Goal: Find specific page/section: Find specific page/section

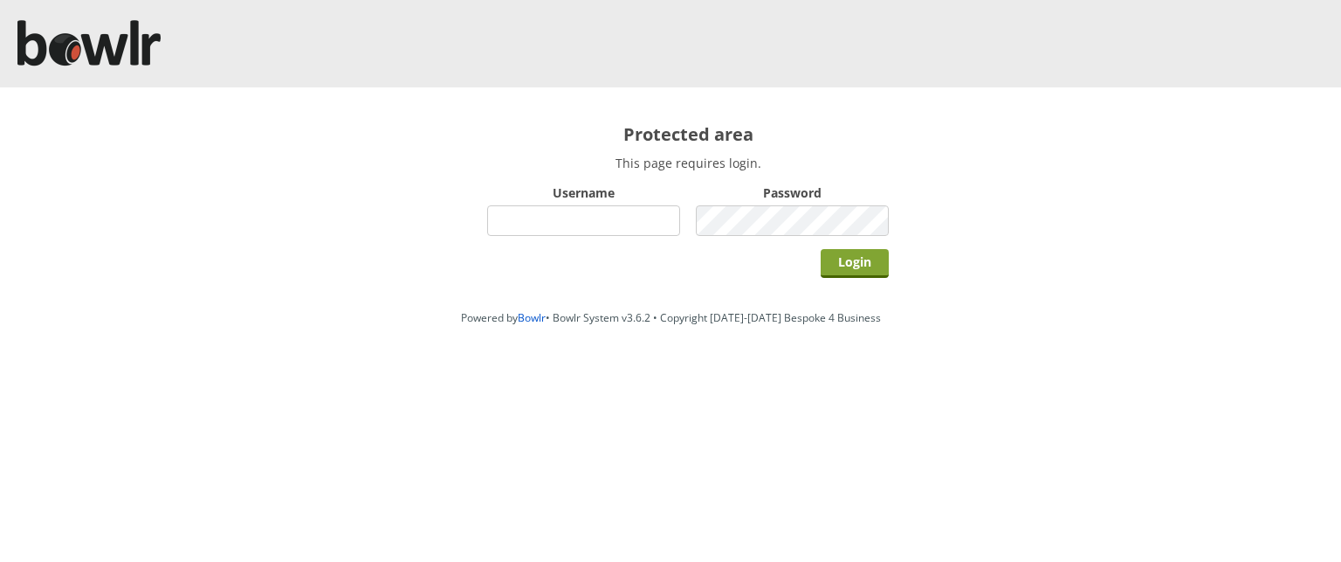
type input "chelmsford"
click at [859, 253] on input "Login" at bounding box center [855, 263] width 68 height 29
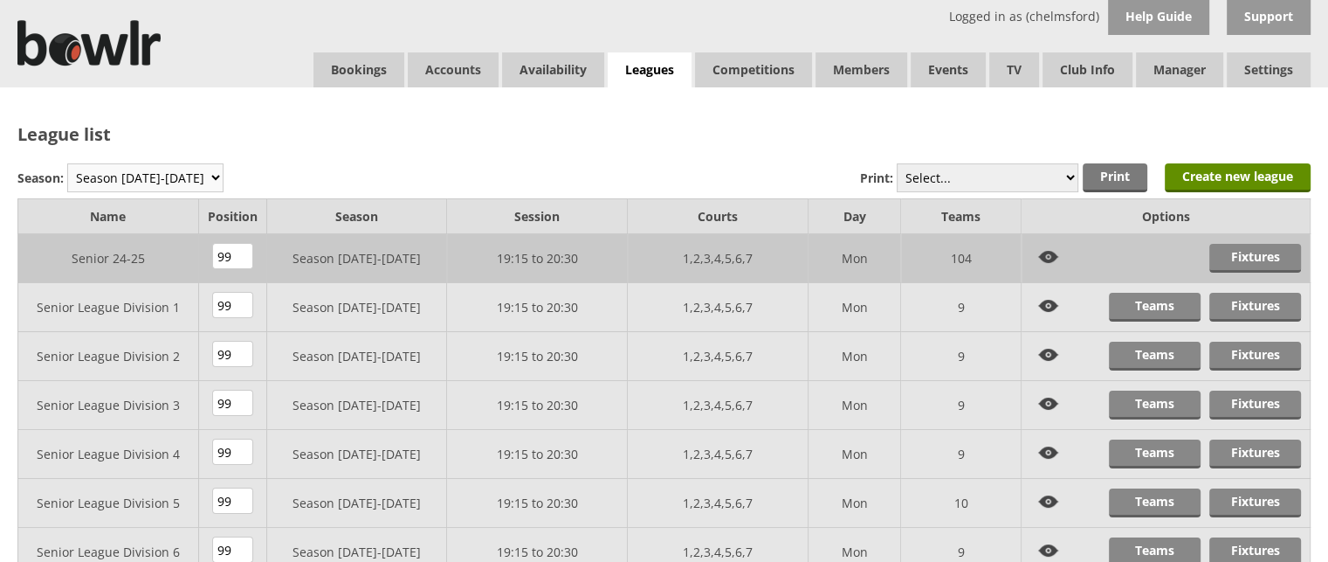
click at [191, 181] on select "Season 2025-2026 Season 2024-2025 Season 2023-2024 Season 2022-2023 Summer 2022…" at bounding box center [145, 177] width 156 height 29
select select "8"
click at [67, 163] on select "Season 2025-2026 Season 2024-2025 Season 2023-2024 Season 2022-2023 Summer 2022…" at bounding box center [145, 177] width 156 height 29
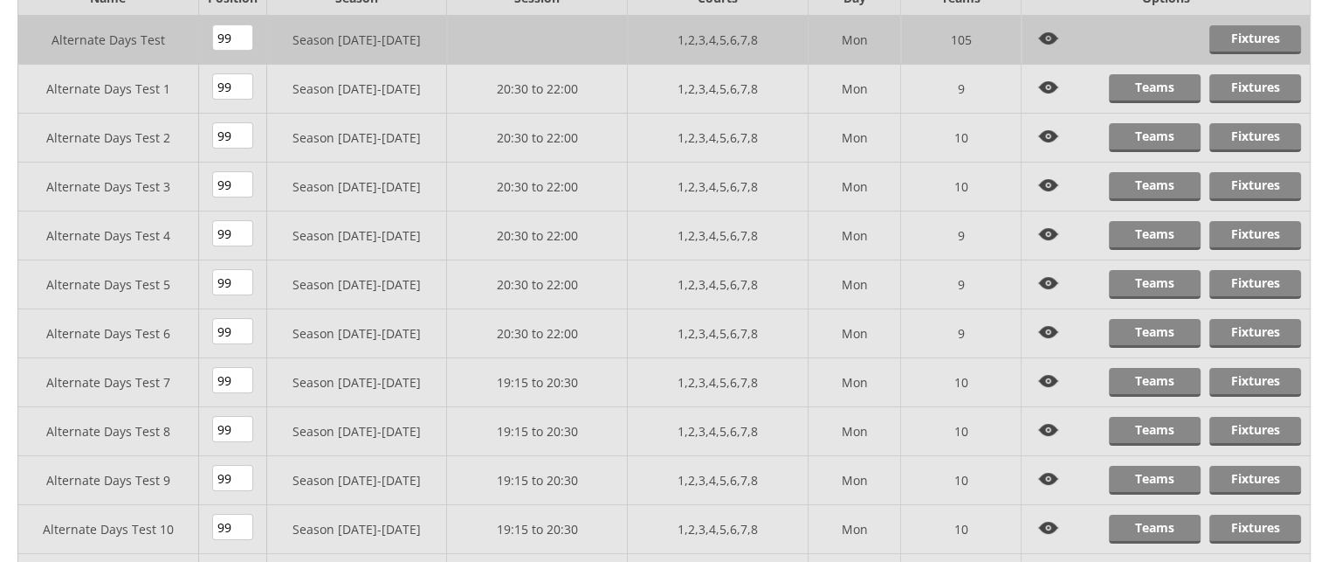
scroll to position [151, 0]
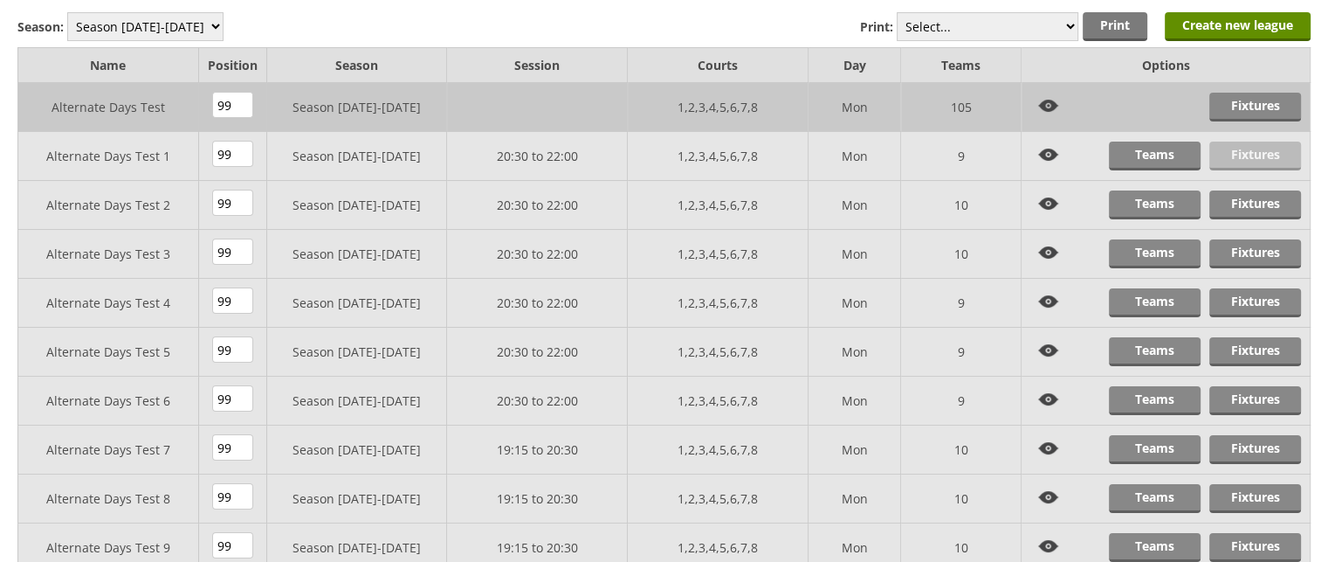
click at [1248, 149] on link "Fixtures" at bounding box center [1256, 155] width 92 height 29
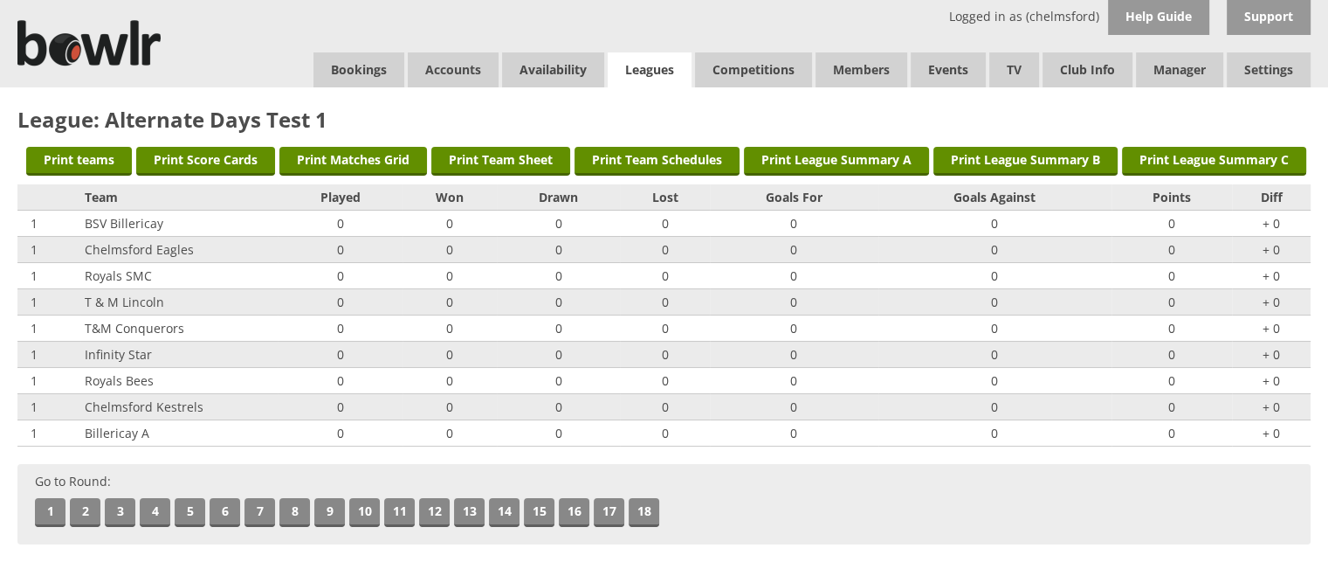
click at [669, 72] on link "Leagues" at bounding box center [650, 70] width 84 height 36
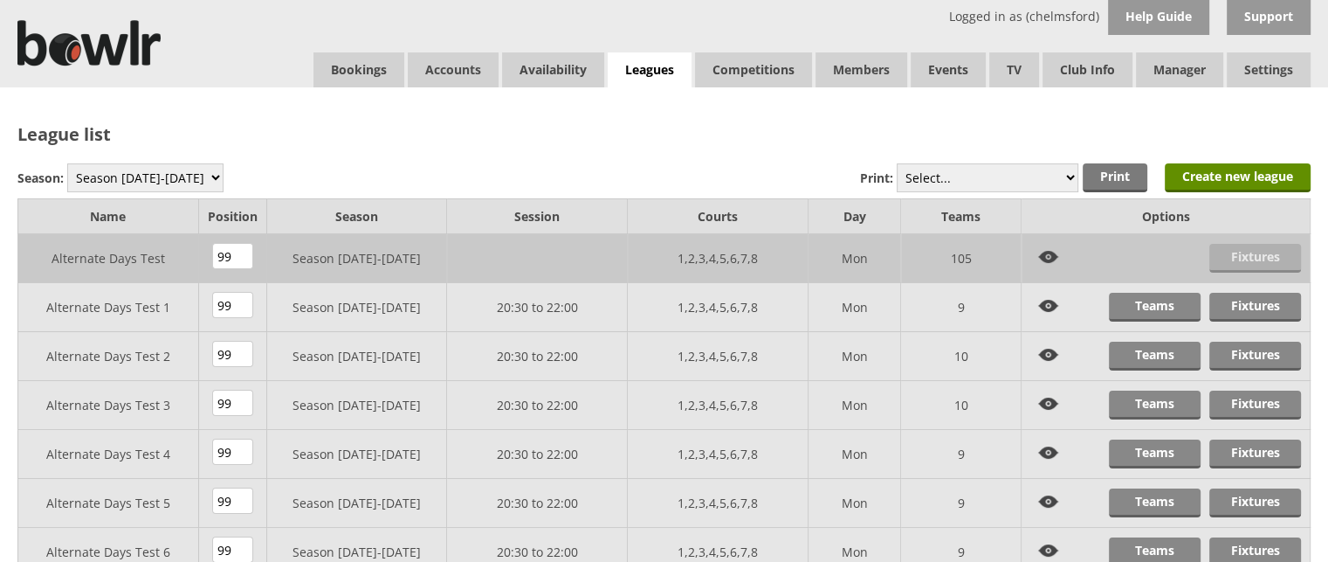
click at [1260, 263] on link "Fixtures" at bounding box center [1256, 258] width 92 height 29
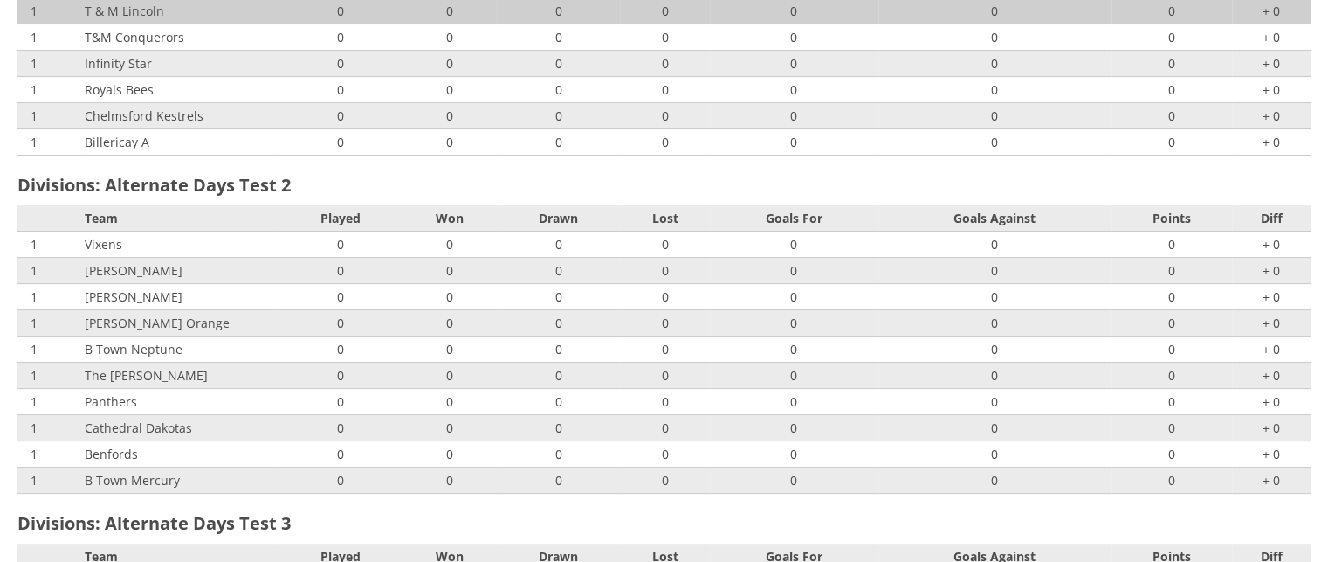
scroll to position [304, 0]
